Goal: Check status: Check status

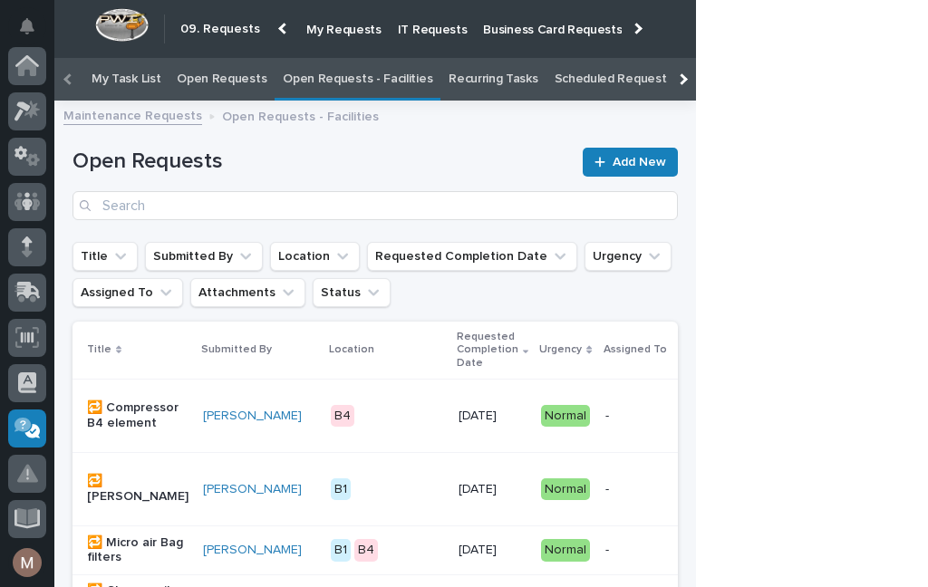
scroll to position [0, -88]
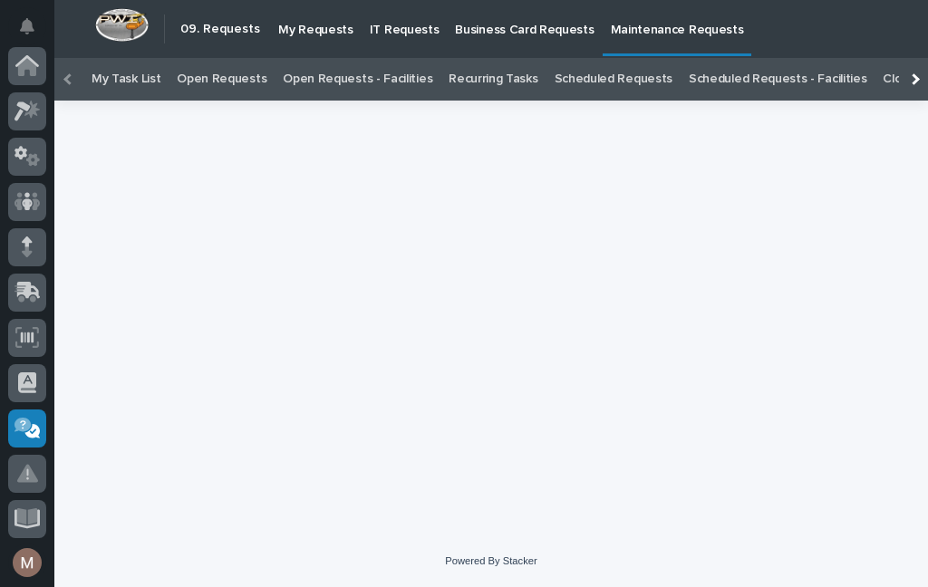
scroll to position [318, 0]
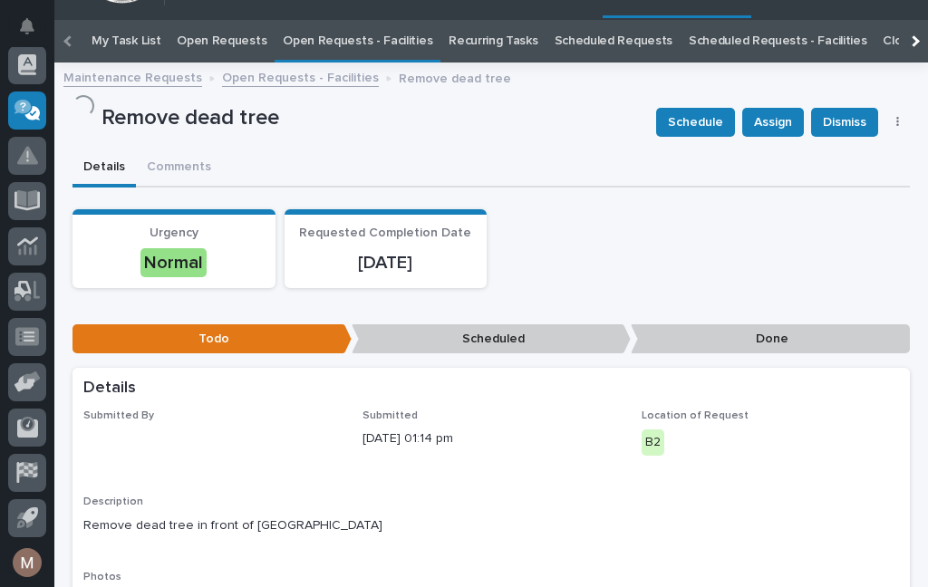
scroll to position [58, 0]
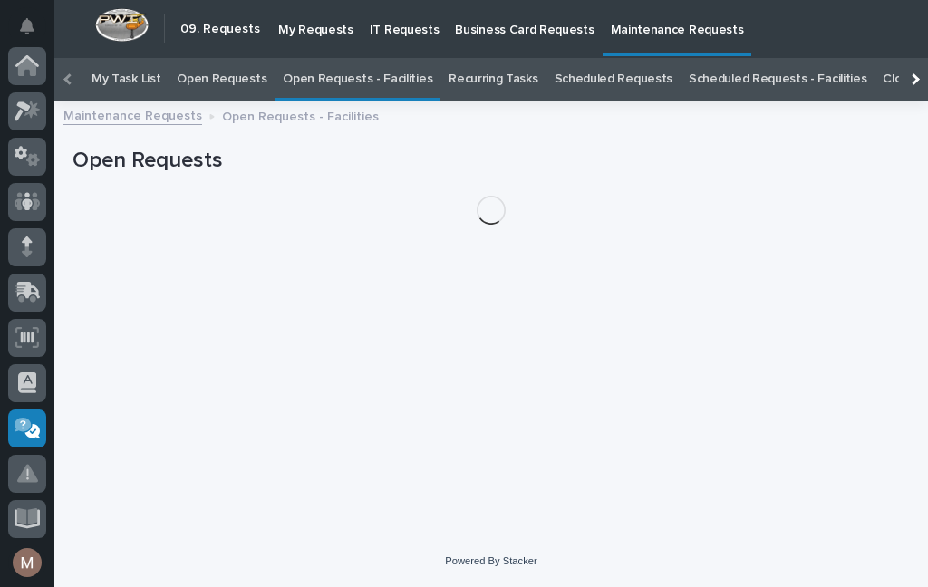
scroll to position [318, 0]
